Goal: Information Seeking & Learning: Learn about a topic

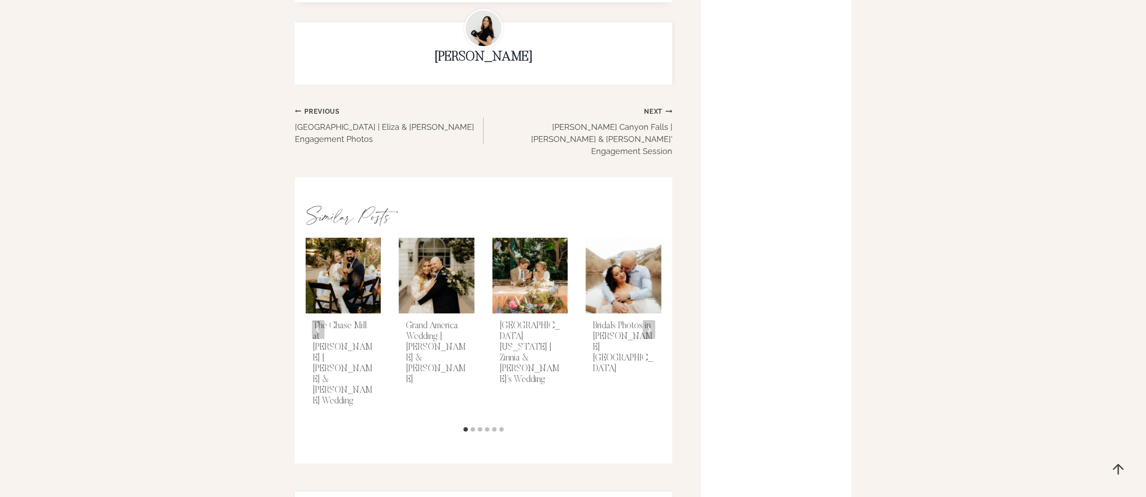
scroll to position [2463, 0]
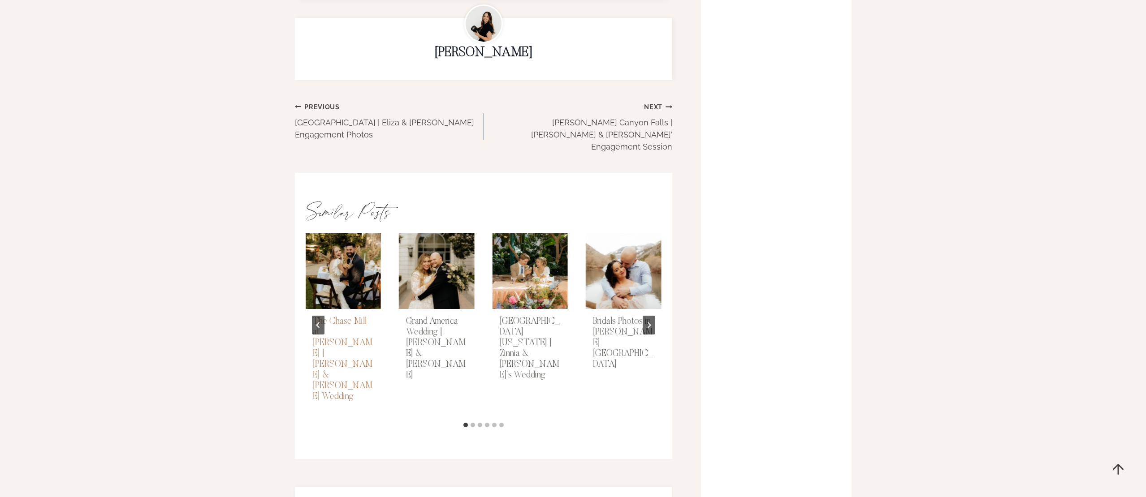
click at [332, 317] on link "The Chase Mill at Tracy Aviary | Delilah & Asher’s Wedding" at bounding box center [343, 359] width 60 height 84
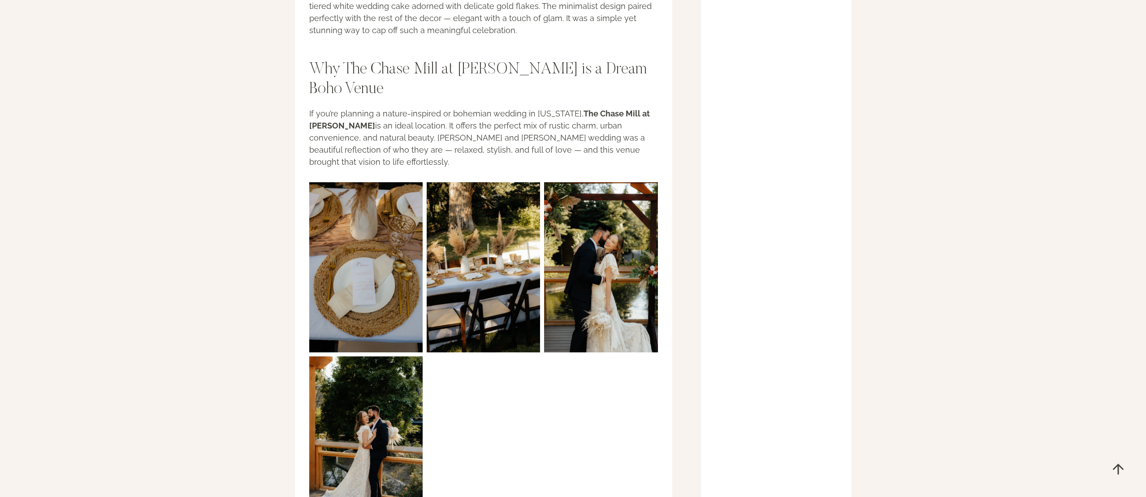
scroll to position [1033, 0]
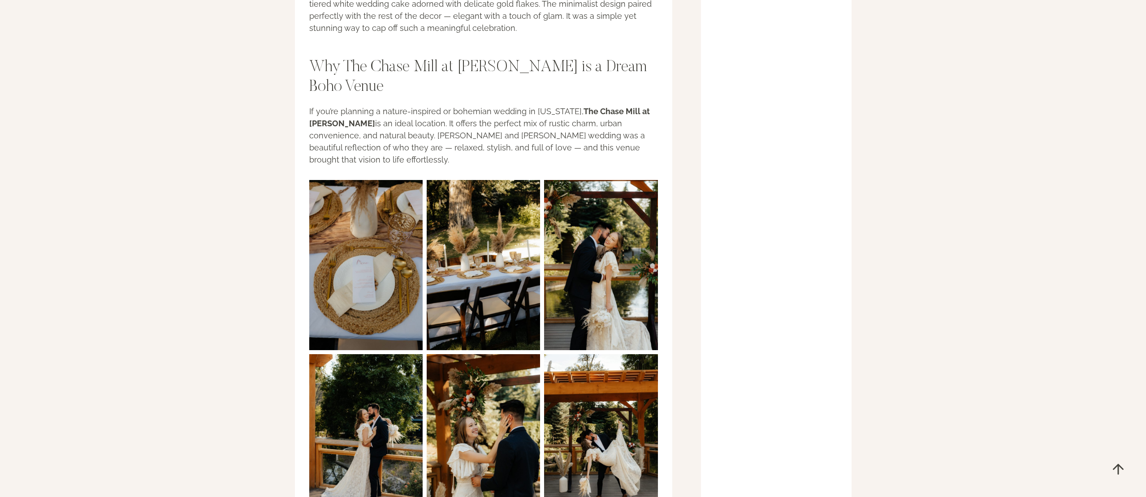
click at [351, 242] on img at bounding box center [365, 265] width 113 height 170
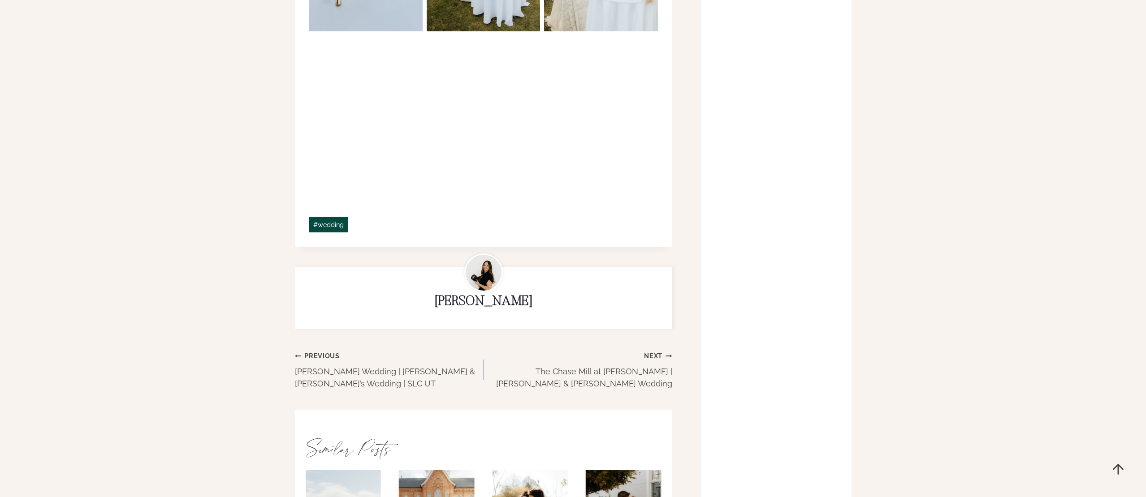
scroll to position [2054, 0]
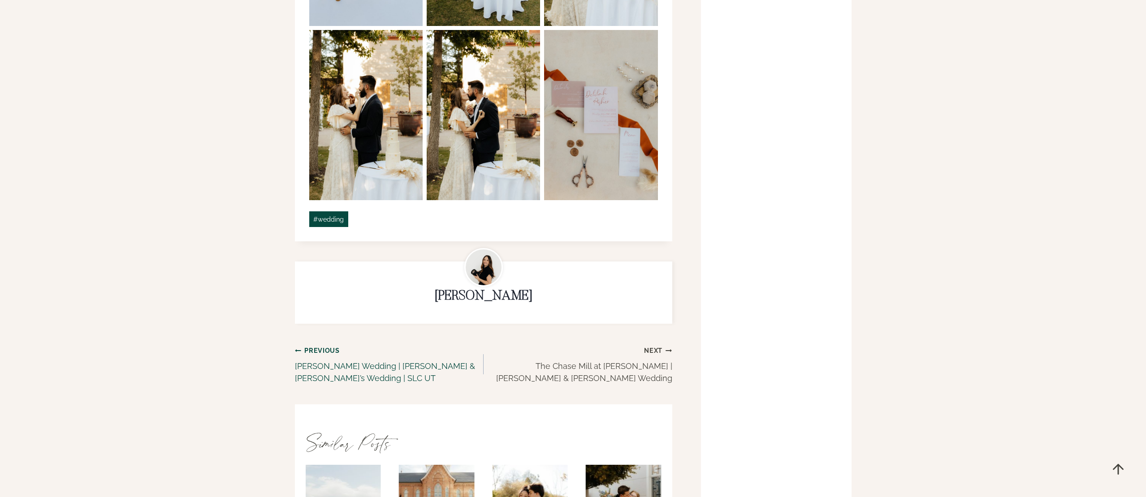
click at [326, 344] on link "Previous Previous [PERSON_NAME] Wedding | [PERSON_NAME] & [PERSON_NAME]’s Weddi…" at bounding box center [389, 364] width 189 height 40
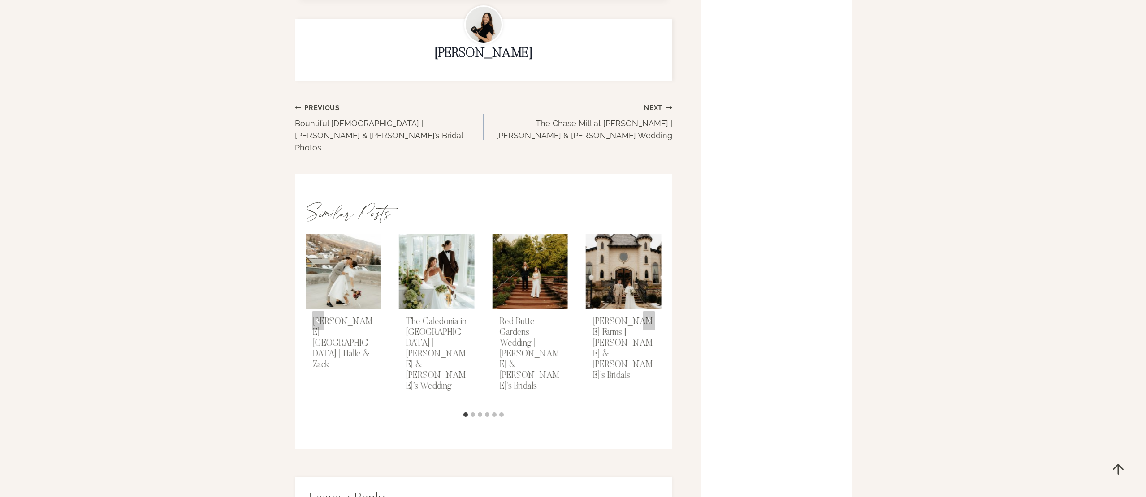
scroll to position [1891, 0]
click at [331, 316] on link "Kimball Terrace Park City | Halle & Zack" at bounding box center [343, 342] width 60 height 52
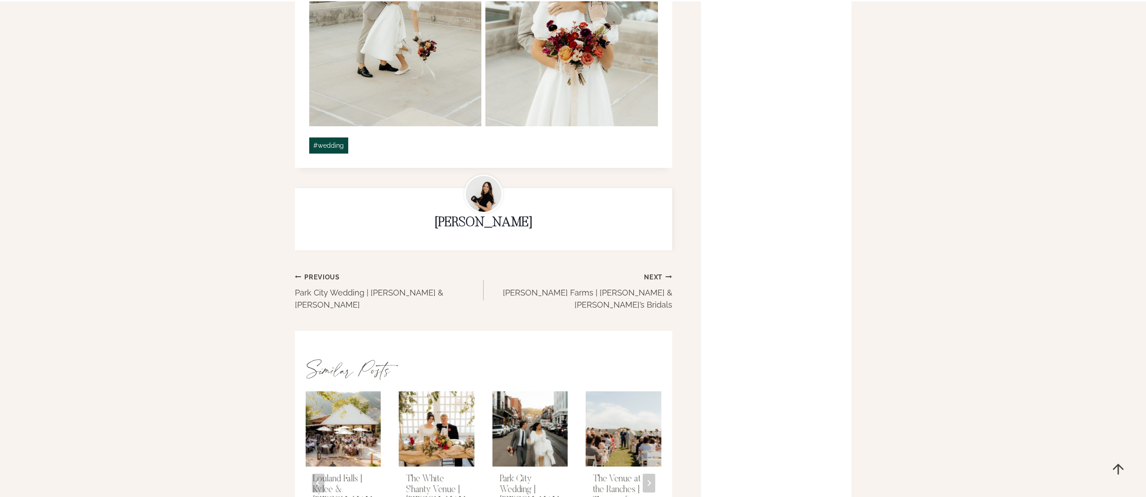
scroll to position [2368, 0]
click at [606, 476] on link "The Venue at the Ranches | Timaree & [PERSON_NAME] Wedding" at bounding box center [623, 502] width 60 height 52
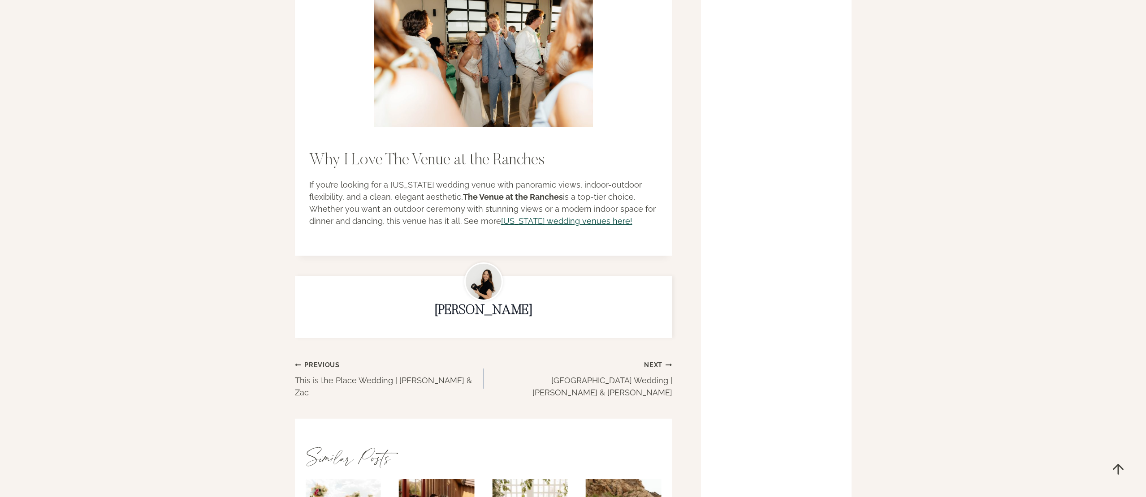
scroll to position [1811, 0]
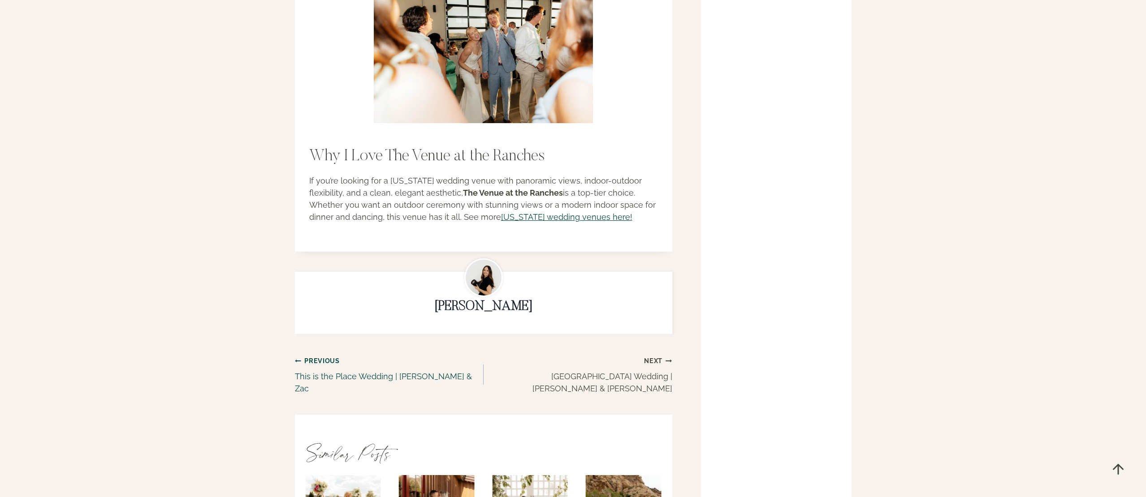
click at [311, 355] on link "Previous Previous This is the Place Wedding | Lyndsey & Zac" at bounding box center [389, 375] width 189 height 40
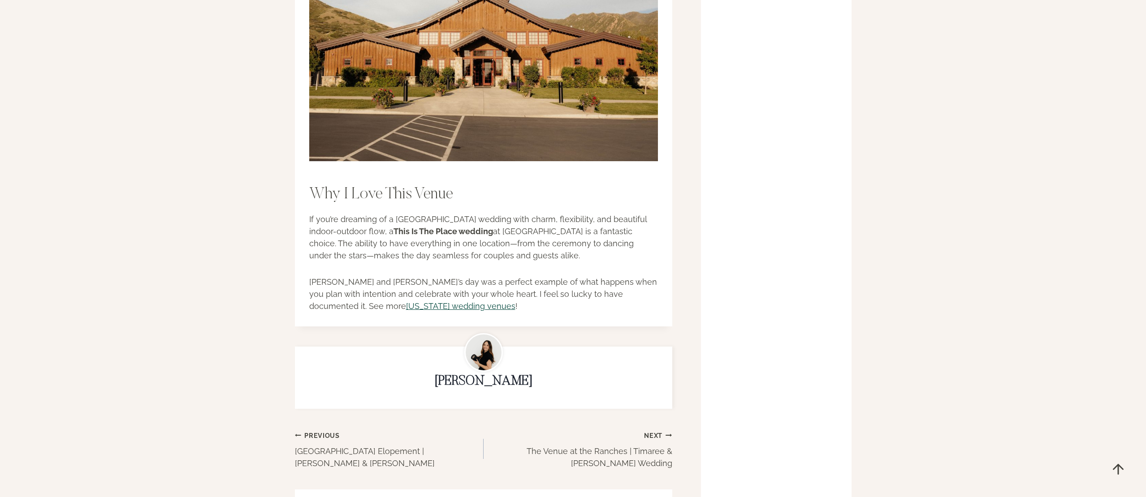
scroll to position [1743, 0]
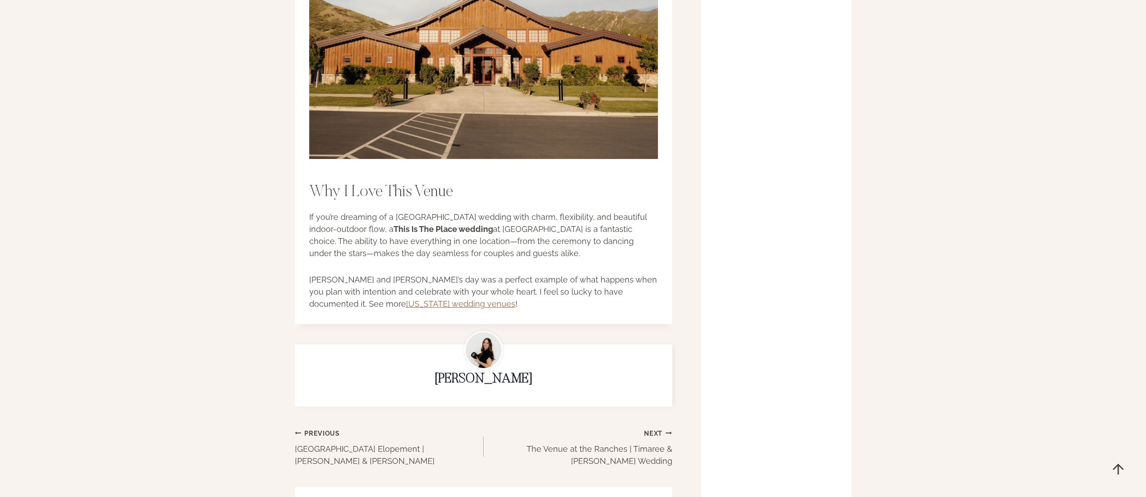
click at [406, 299] on link "Utah wedding venues" at bounding box center [460, 303] width 109 height 9
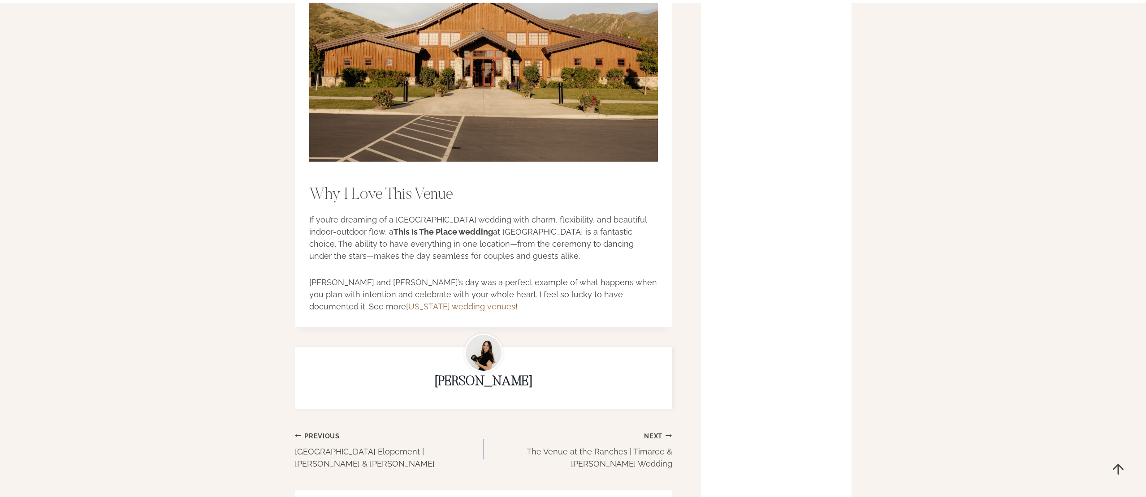
scroll to position [1741, 0]
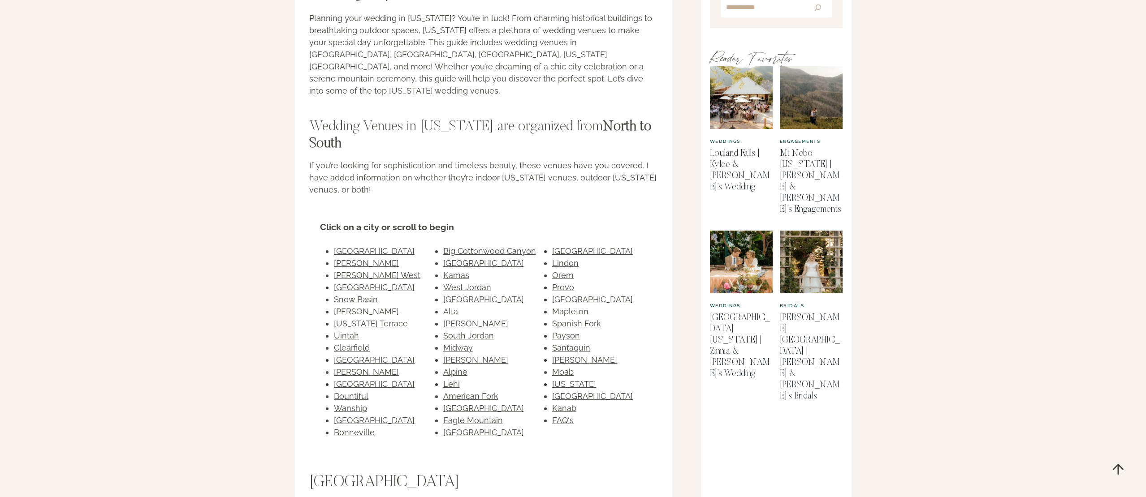
scroll to position [433, 0]
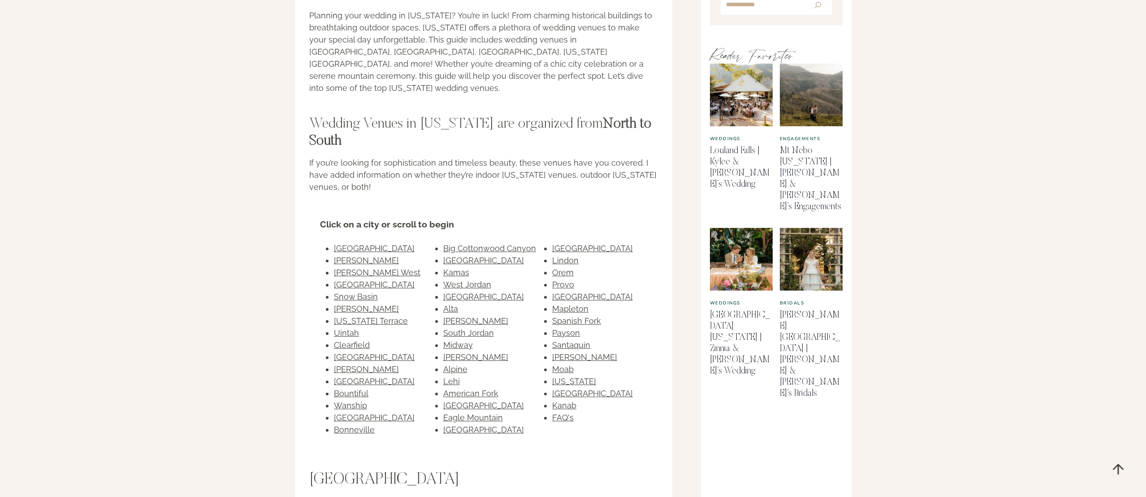
click at [475, 244] on link "Big Cottonwood Canyon" at bounding box center [489, 248] width 93 height 9
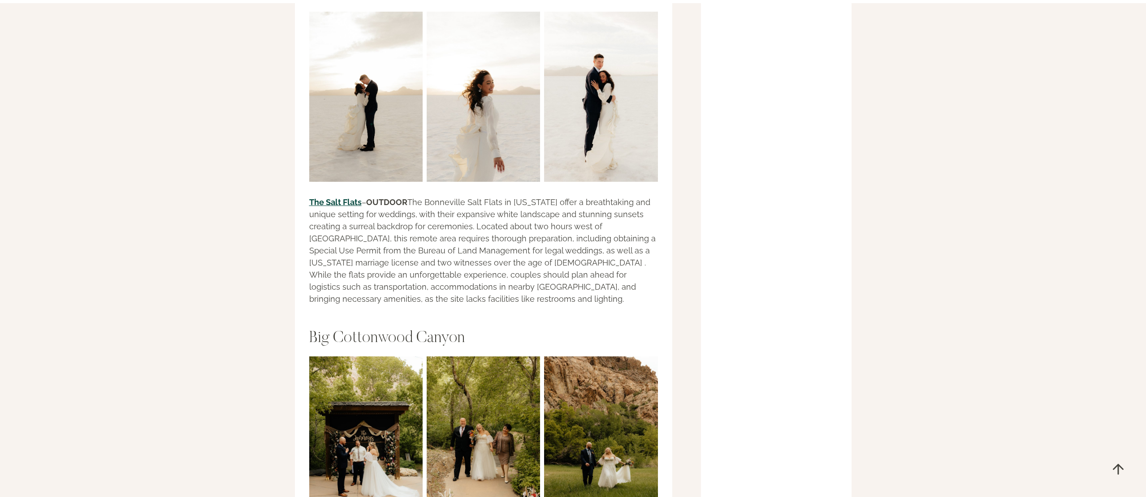
scroll to position [10291, 0]
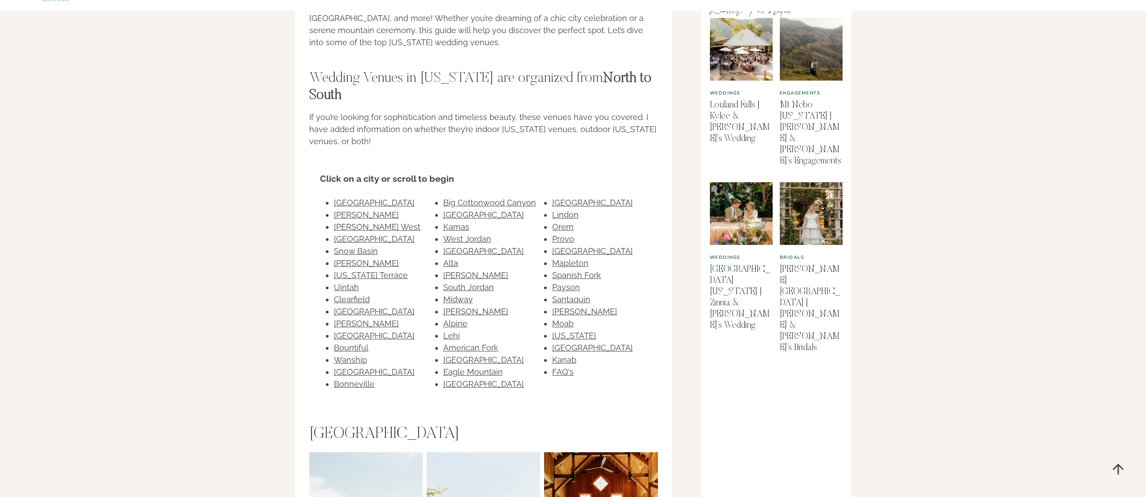
scroll to position [483, 0]
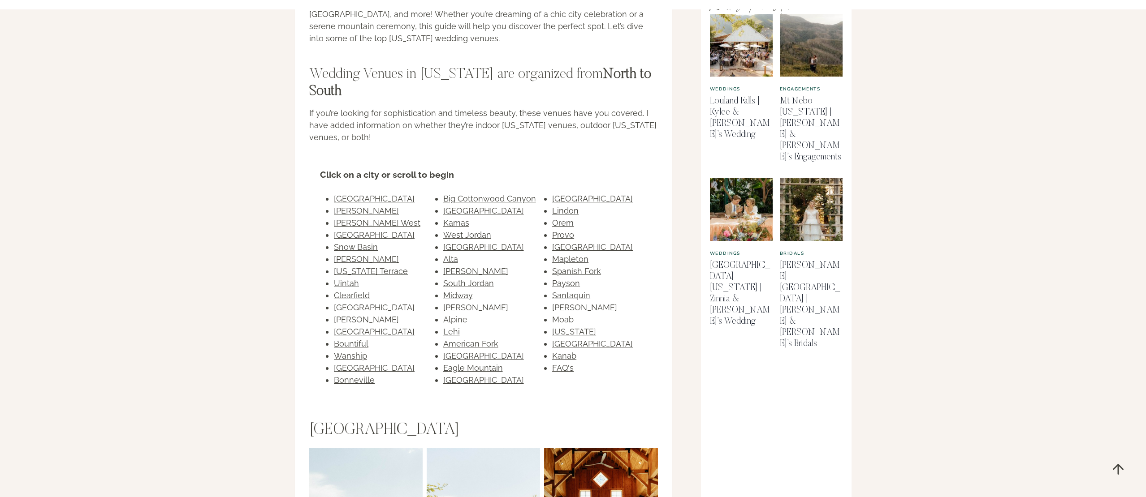
click at [352, 363] on link "[GEOGRAPHIC_DATA]" at bounding box center [374, 367] width 81 height 9
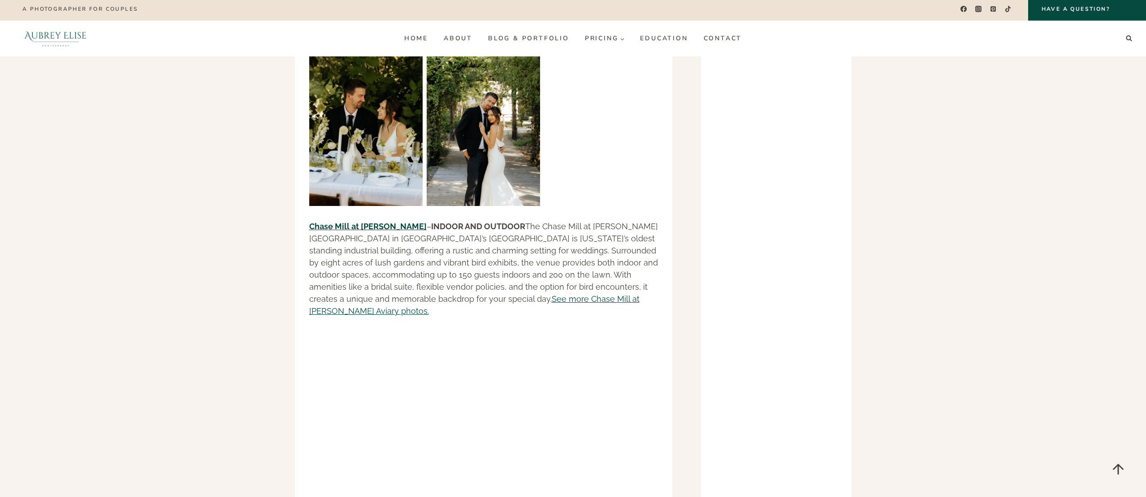
scroll to position [9290, 0]
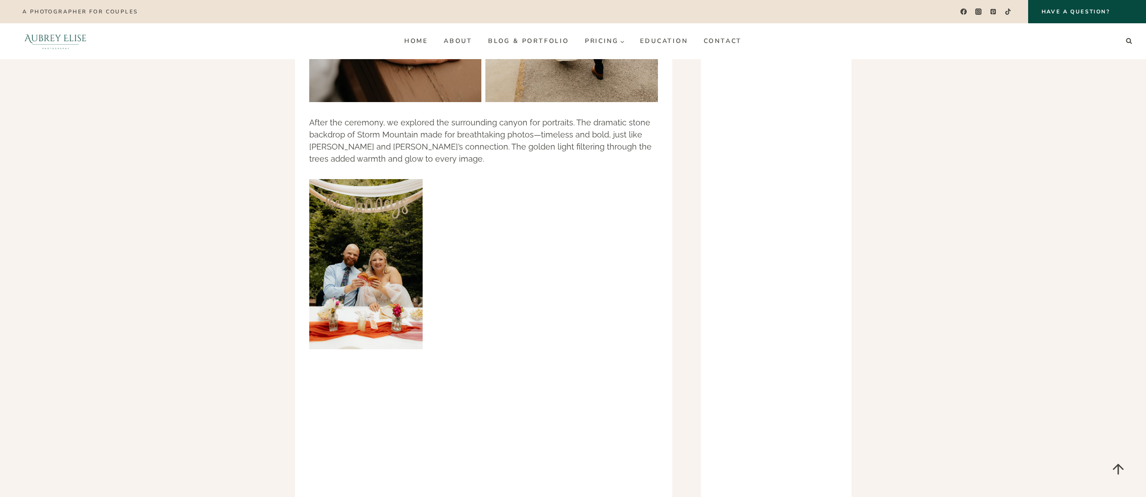
scroll to position [1431, 0]
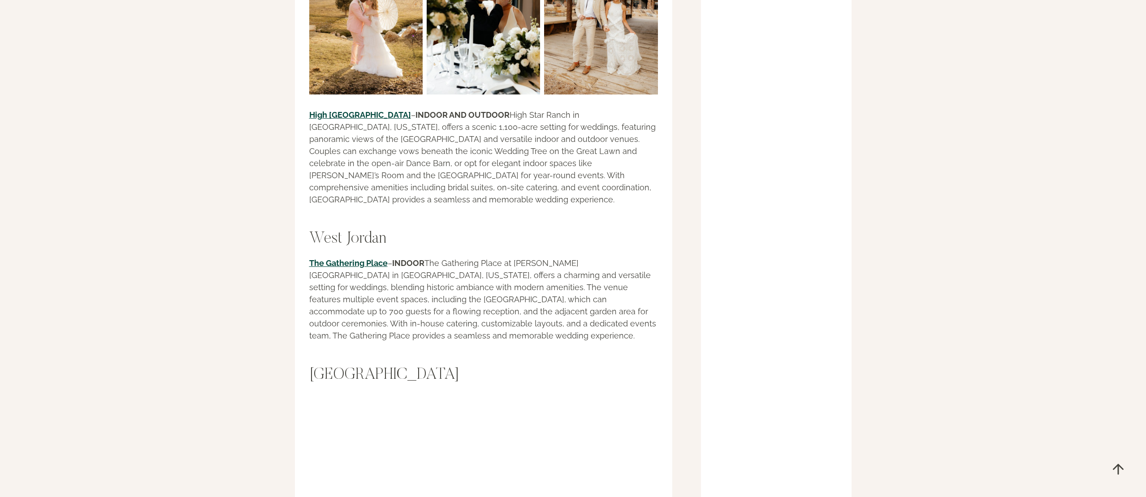
scroll to position [12194, 0]
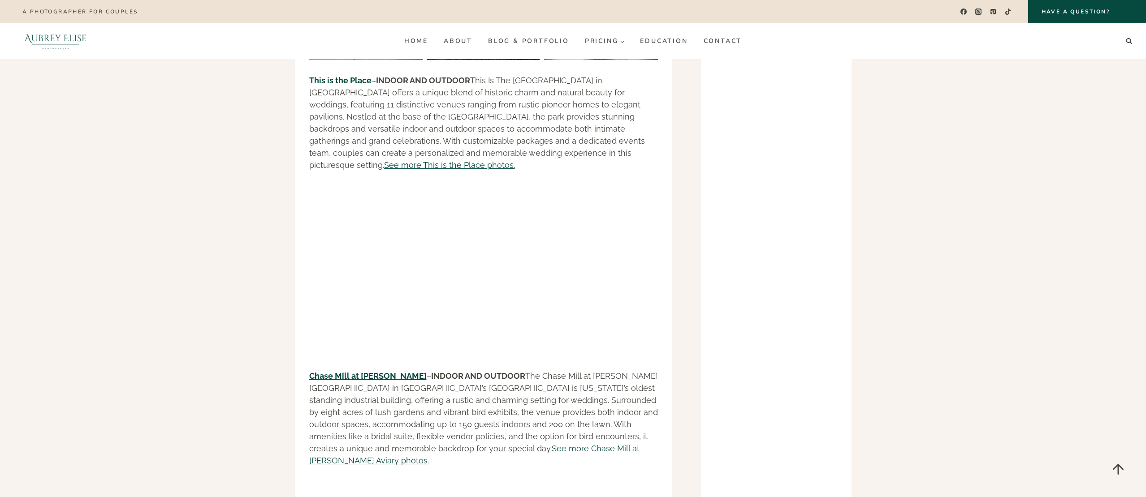
scroll to position [9088, 0]
